Goal: Find specific page/section

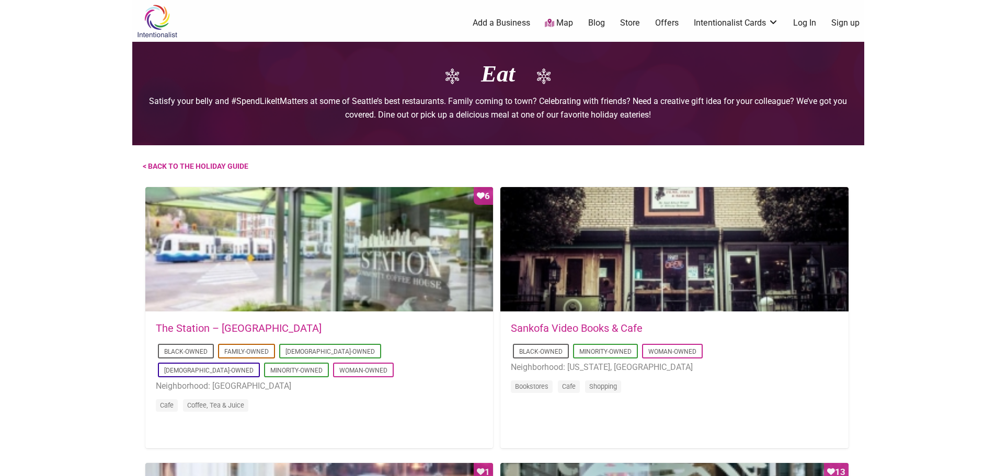
click at [158, 27] on img at bounding box center [157, 21] width 50 height 34
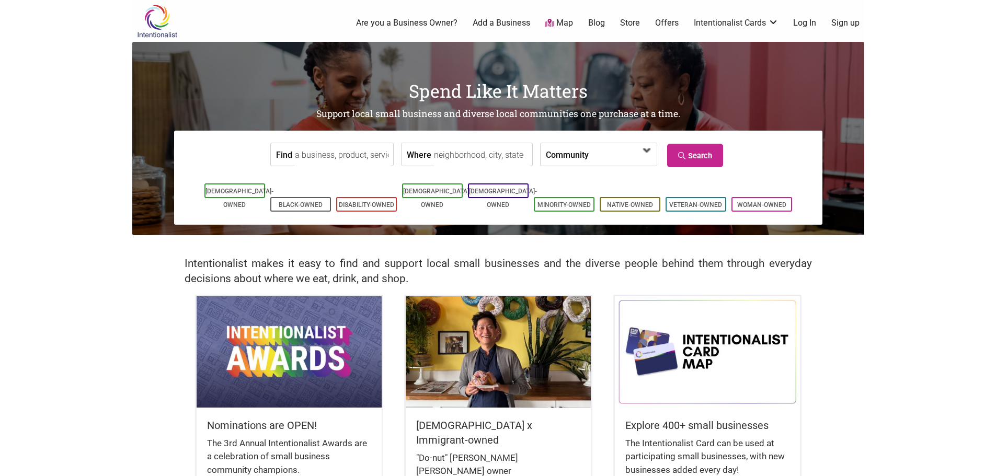
click at [596, 154] on span at bounding box center [618, 155] width 45 height 18
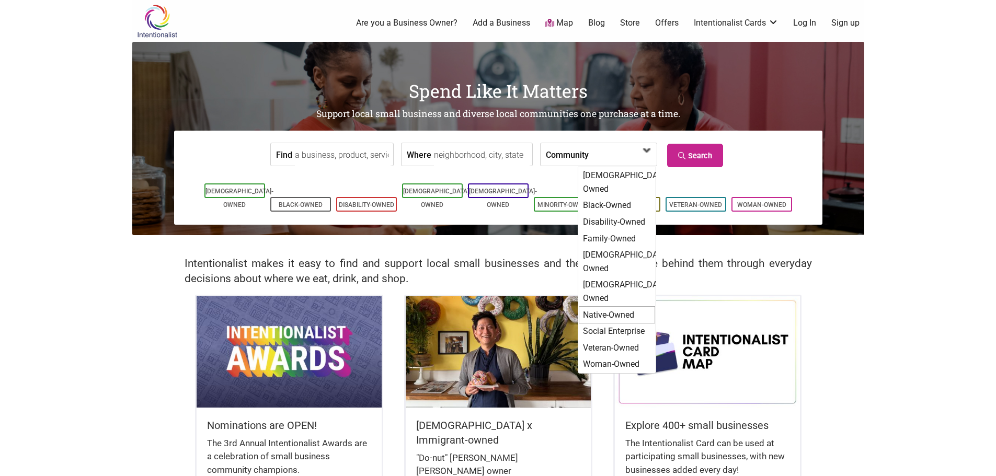
click at [623, 306] on div "Native-Owned" at bounding box center [617, 315] width 76 height 18
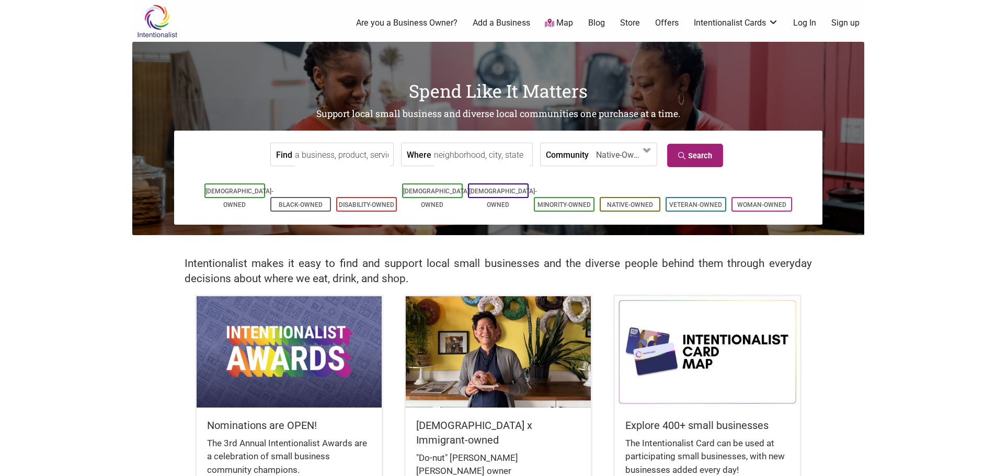
click at [705, 155] on link "Search" at bounding box center [695, 156] width 56 height 24
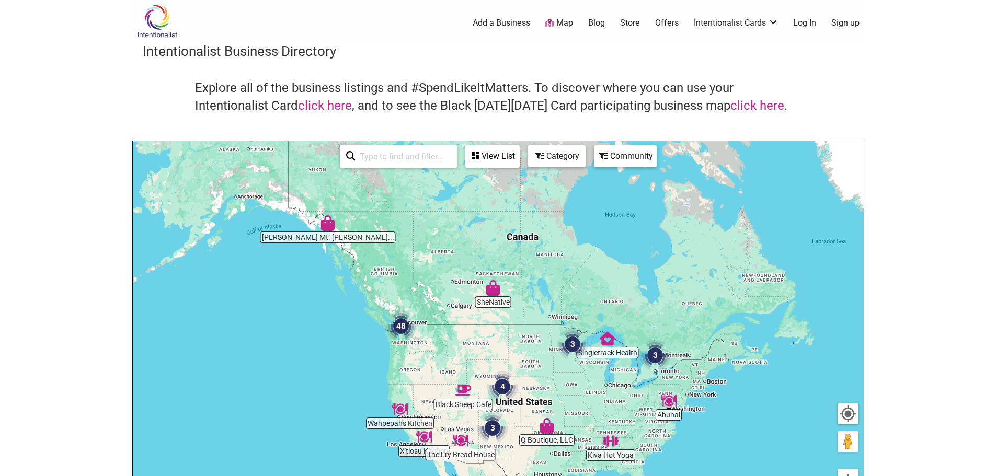
click at [401, 324] on img "48" at bounding box center [400, 325] width 31 height 31
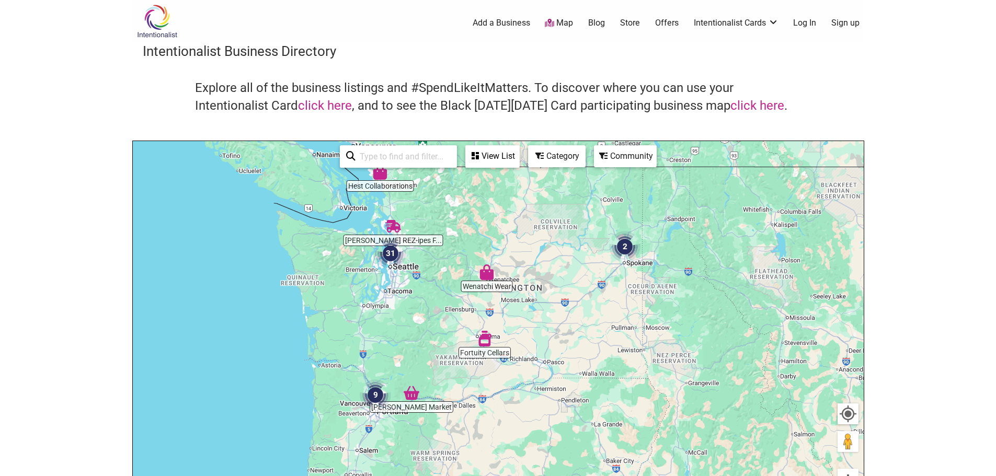
click at [394, 257] on img "31" at bounding box center [390, 253] width 31 height 31
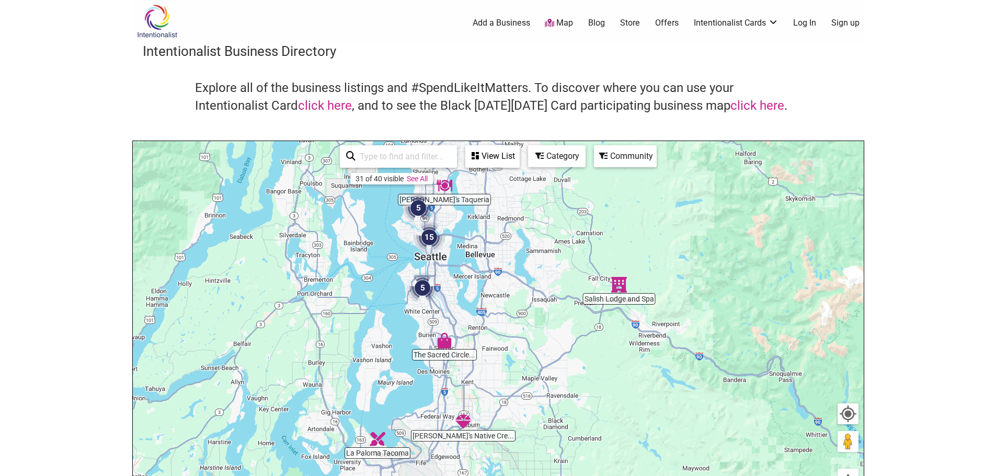
click at [429, 234] on img "15" at bounding box center [428, 237] width 31 height 31
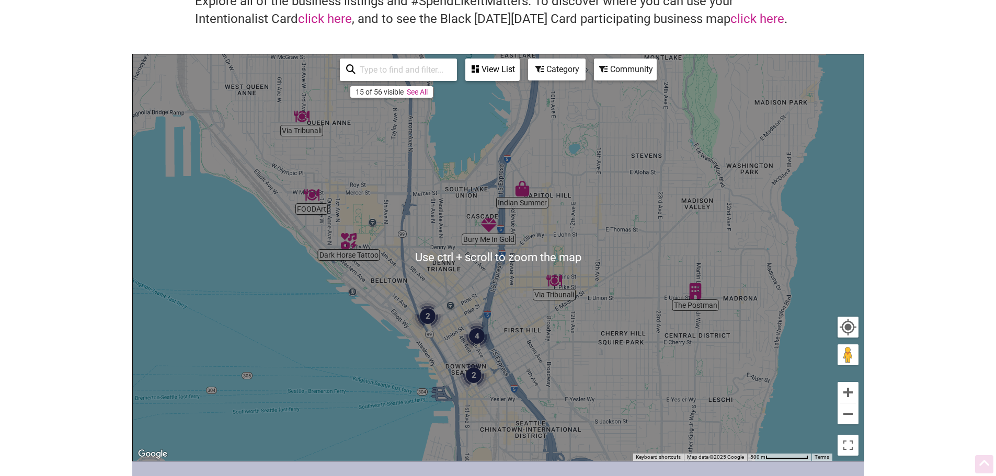
scroll to position [105, 0]
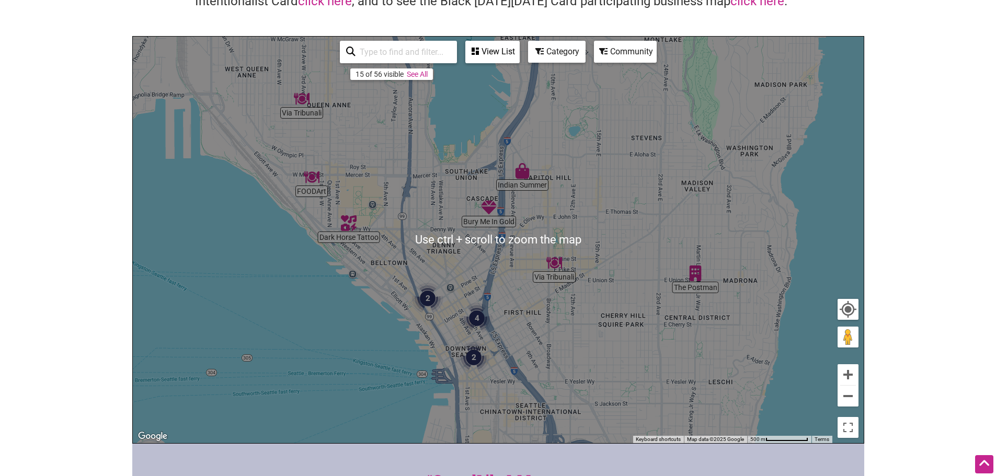
click at [474, 317] on img "4" at bounding box center [476, 318] width 31 height 31
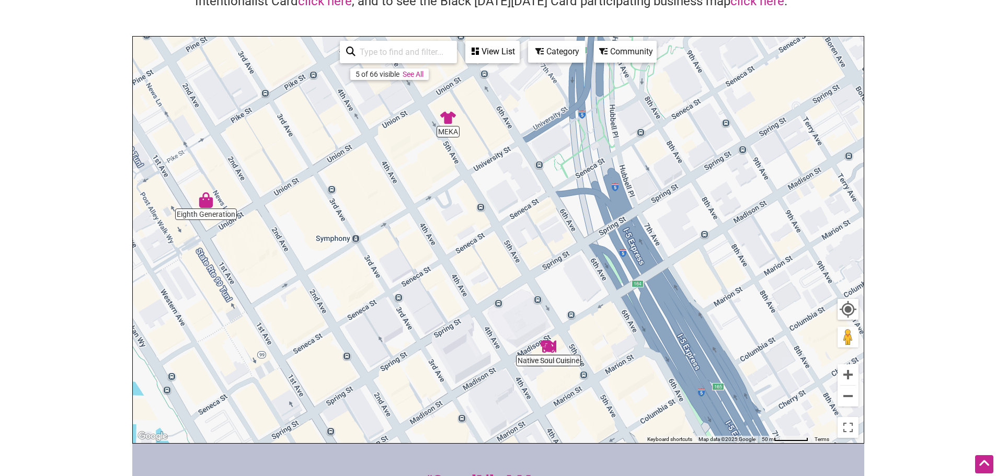
click at [534, 359] on div "To navigate, press the arrow keys." at bounding box center [498, 240] width 731 height 407
